Goal: Information Seeking & Learning: Learn about a topic

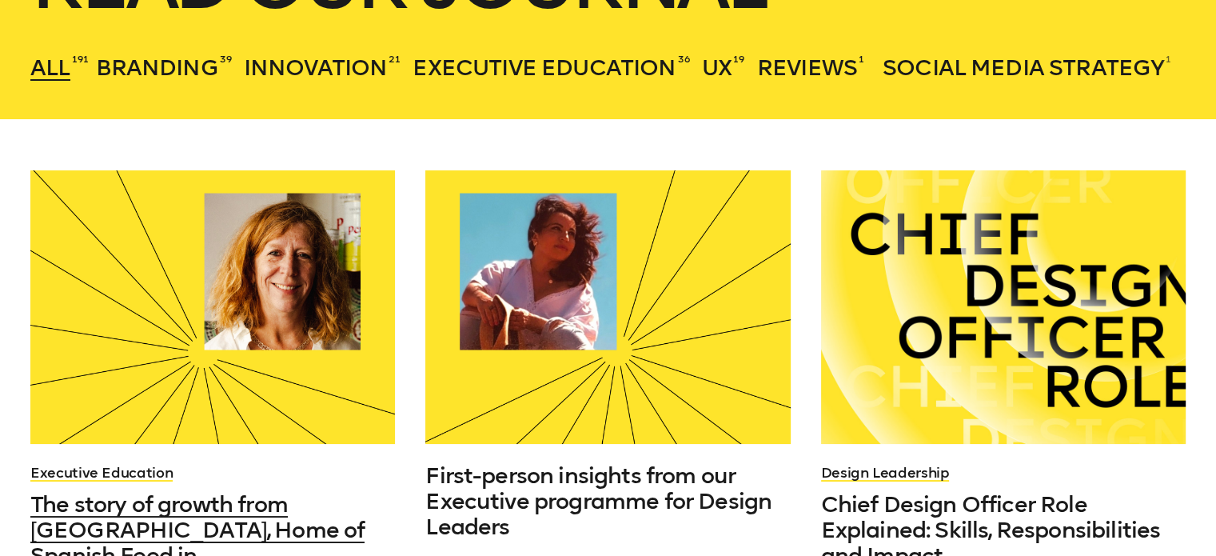
scroll to position [560, 0]
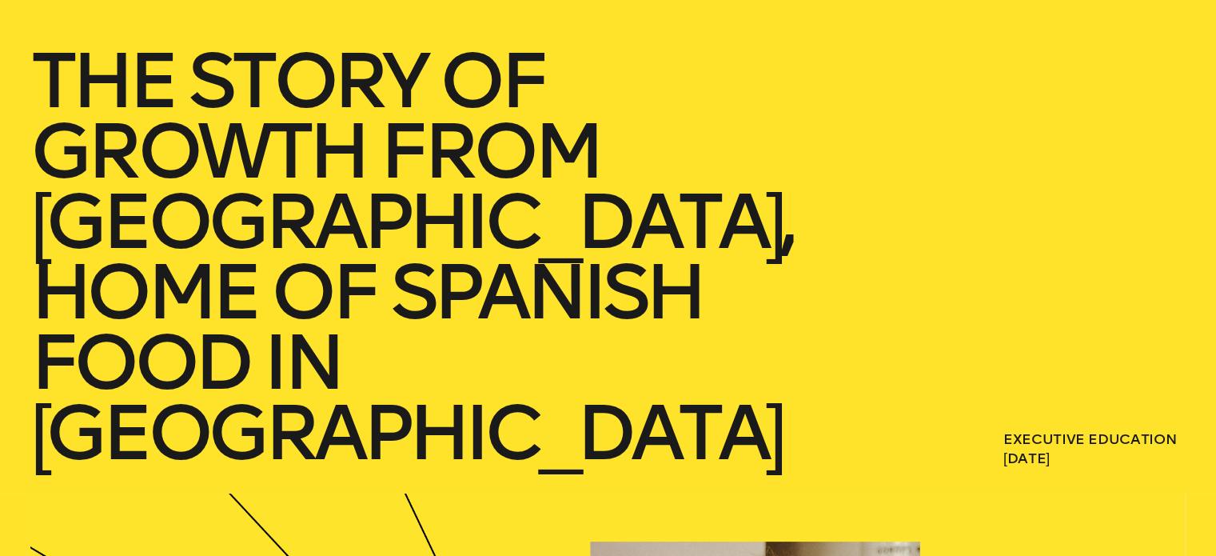
scroll to position [160, 0]
